Goal: Transaction & Acquisition: Purchase product/service

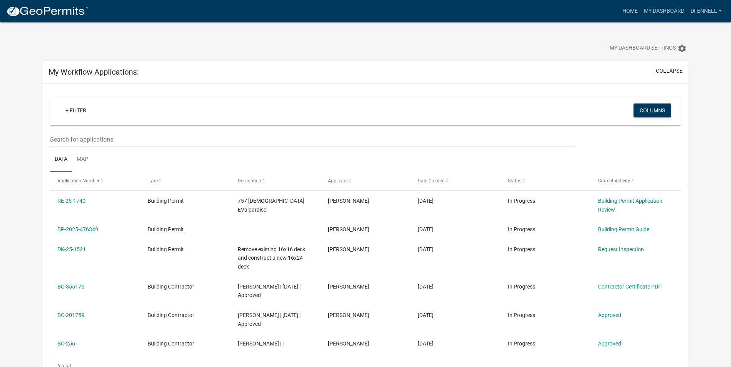
click at [574, 40] on div "My Dashboard Settings settings" at bounding box center [365, 39] width 657 height 35
click at [706, 188] on app-user-applications "more_horiz Home My Dashboard dfennell Account Contractor Profile Logout My Dash…" at bounding box center [365, 363] width 731 height 682
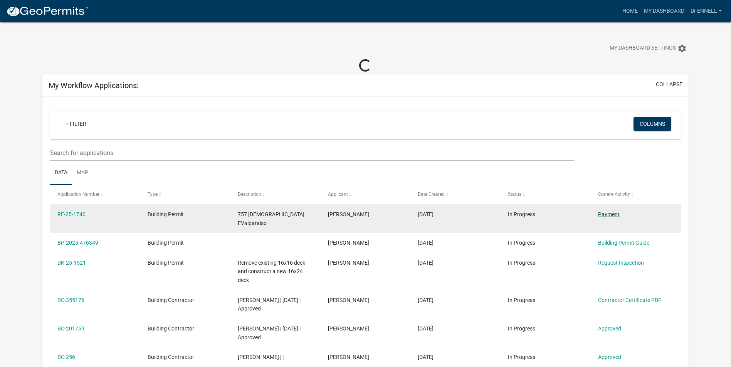
click at [607, 213] on link "Payment" at bounding box center [609, 214] width 22 height 6
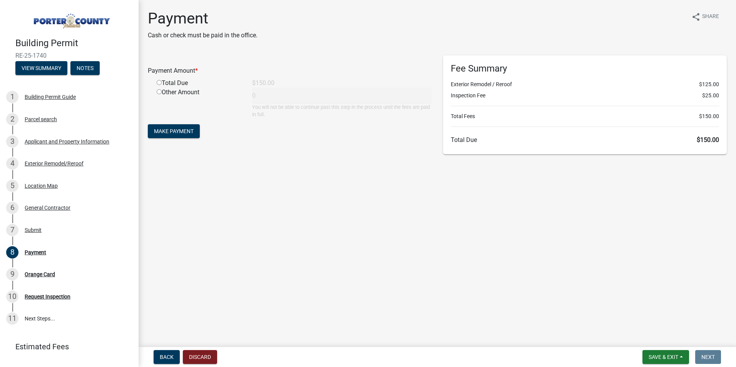
click at [182, 82] on div "Total Due" at bounding box center [199, 83] width 96 height 9
click at [156, 84] on div "Total Due" at bounding box center [199, 83] width 96 height 9
click at [159, 84] on input "radio" at bounding box center [159, 82] width 5 height 5
radio input "true"
type input "150"
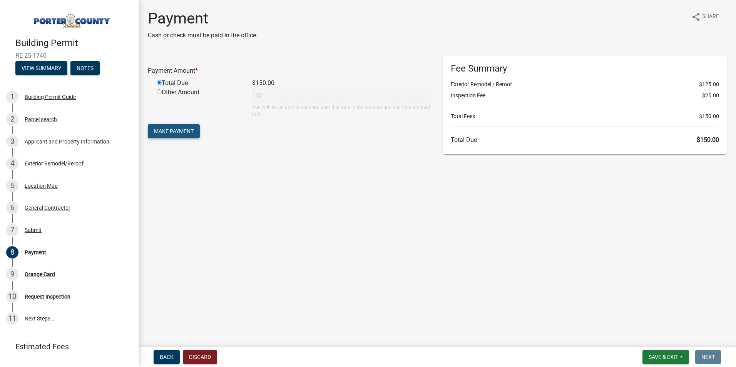
click at [175, 129] on span "Make Payment" at bounding box center [174, 131] width 40 height 6
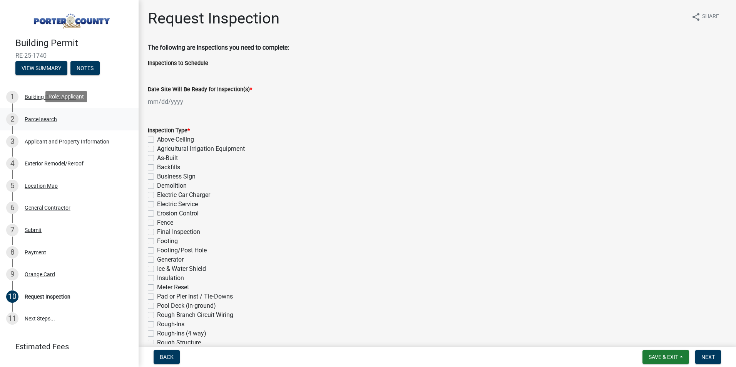
click at [30, 119] on div "Parcel search" at bounding box center [41, 119] width 32 height 5
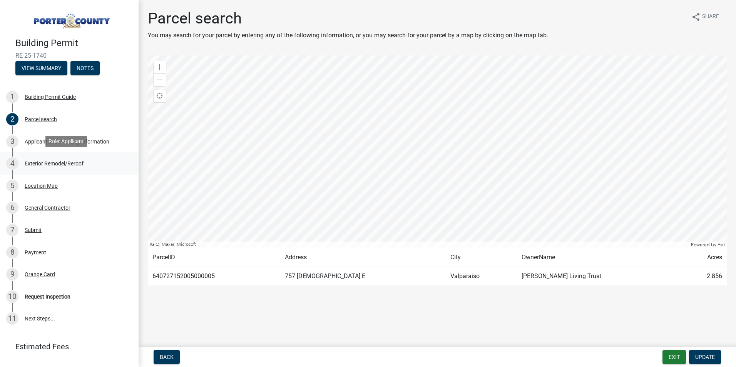
click at [37, 162] on div "Exterior Remodel/Reroof" at bounding box center [54, 163] width 59 height 5
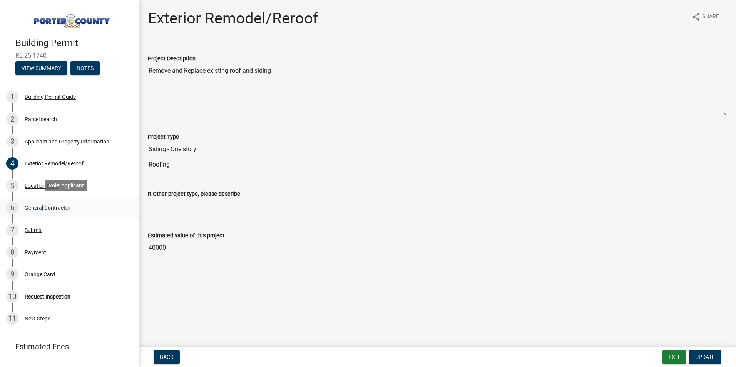
click at [40, 205] on div "General Contractor" at bounding box center [48, 207] width 46 height 5
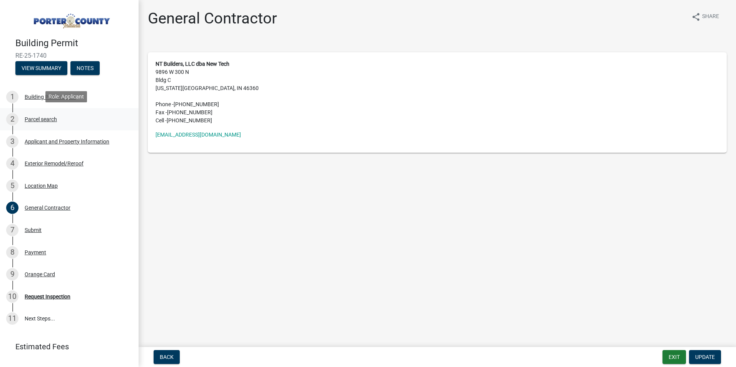
click at [36, 119] on div "Parcel search" at bounding box center [41, 119] width 32 height 5
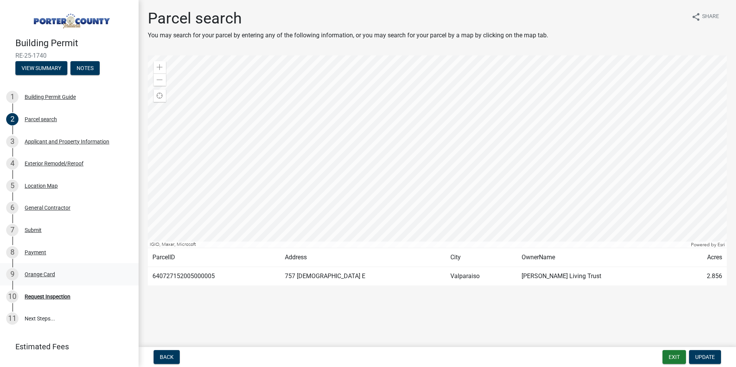
click at [41, 273] on div "Orange Card" at bounding box center [40, 274] width 30 height 5
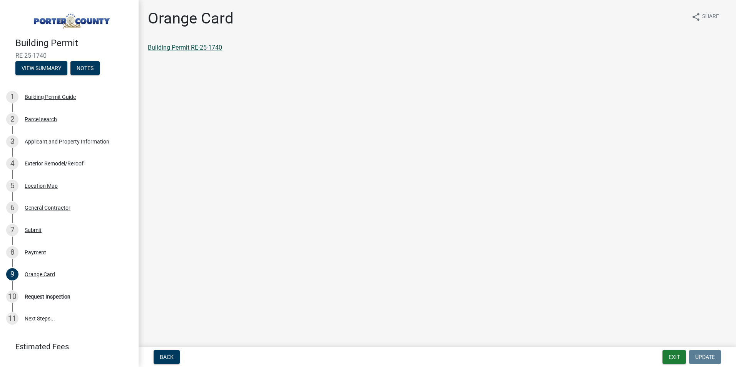
click at [189, 47] on link "Building Permit RE-25-1740" at bounding box center [185, 47] width 74 height 7
